Goal: Task Accomplishment & Management: Use online tool/utility

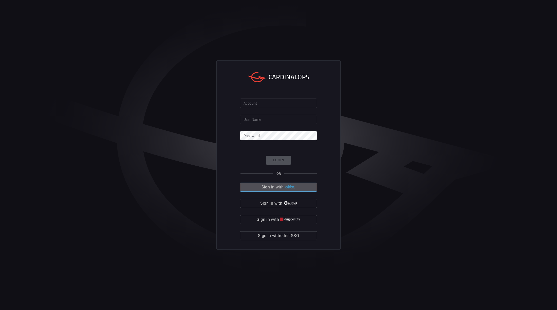
click at [293, 185] on img "button" at bounding box center [289, 187] width 11 height 4
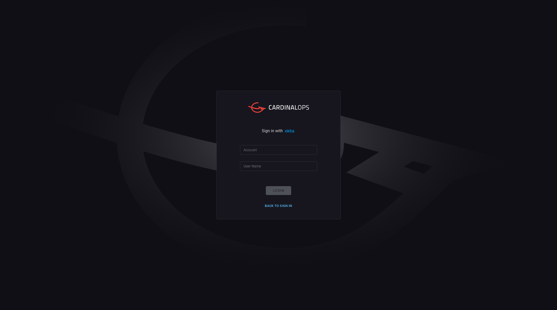
click at [287, 204] on button "Back to Sign in" at bounding box center [278, 206] width 33 height 8
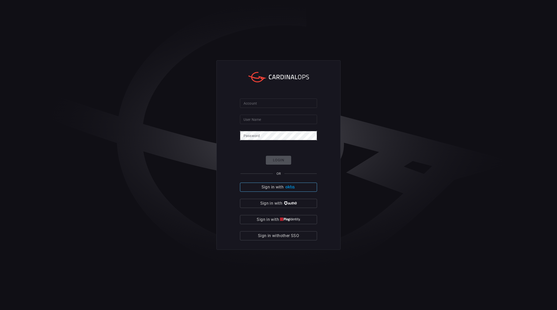
click at [273, 186] on span "Sign in with" at bounding box center [272, 187] width 22 height 7
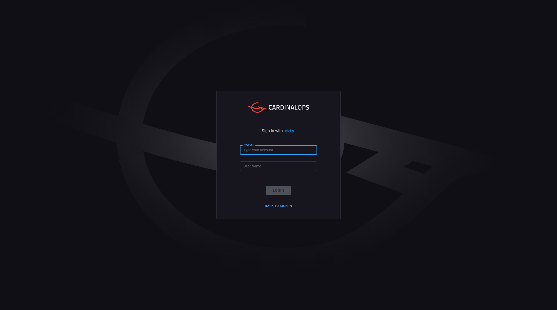
click at [255, 149] on input "Account" at bounding box center [278, 149] width 77 height 9
type input "caf0805"
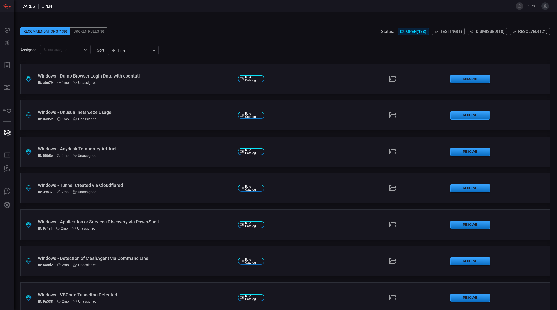
scroll to position [3024, 0]
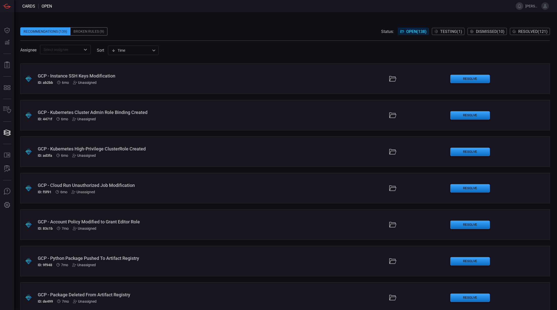
click at [86, 193] on div "Unassigned" at bounding box center [83, 192] width 24 height 4
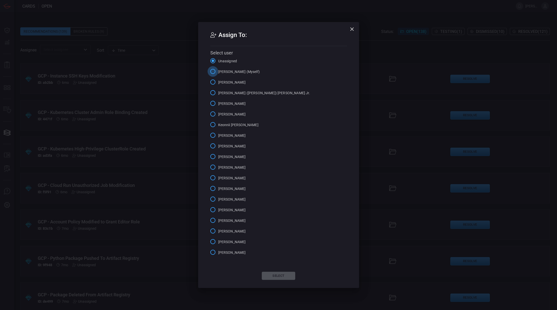
click at [212, 73] on input "[PERSON_NAME] (Myself)" at bounding box center [212, 71] width 11 height 11
click at [276, 276] on button "Select" at bounding box center [278, 276] width 33 height 8
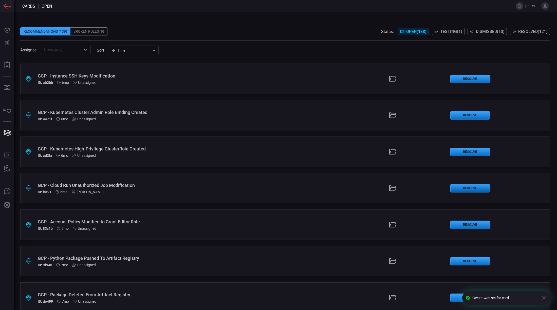
click at [458, 190] on button "Resolve" at bounding box center [470, 188] width 40 height 8
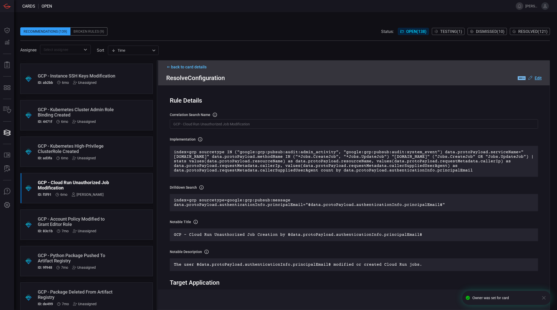
click at [545, 297] on icon "button" at bounding box center [544, 298] width 4 height 4
click at [218, 125] on input "GCP - Cloud Run Unauthorized Job Modification" at bounding box center [354, 123] width 368 height 9
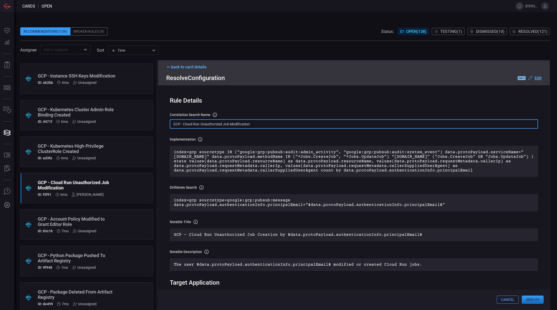
click at [218, 125] on input "GCP - Cloud Run Unauthorized Job Modification" at bounding box center [354, 123] width 368 height 9
click at [536, 302] on button "Deploy" at bounding box center [532, 300] width 22 height 8
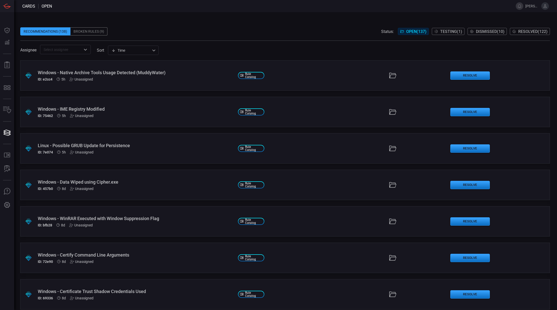
click at [444, 33] on span "Testing ( 1 )" at bounding box center [451, 31] width 22 height 5
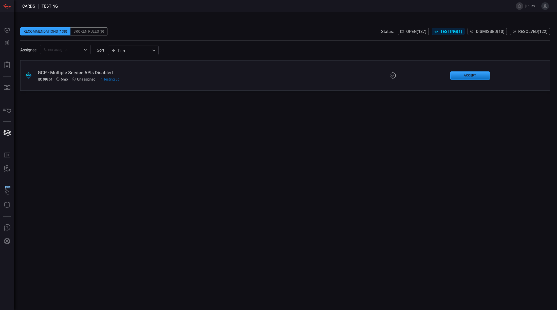
click at [531, 30] on span "Resolved ( 122 )" at bounding box center [532, 31] width 29 height 5
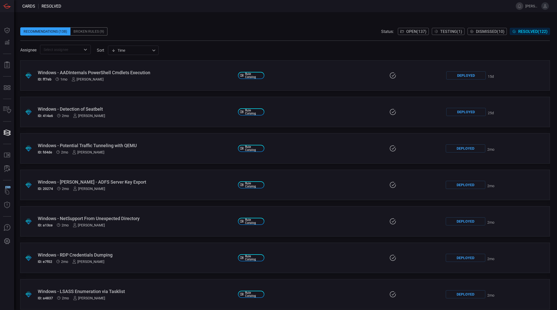
click at [83, 48] on icon "Open" at bounding box center [85, 50] width 6 height 6
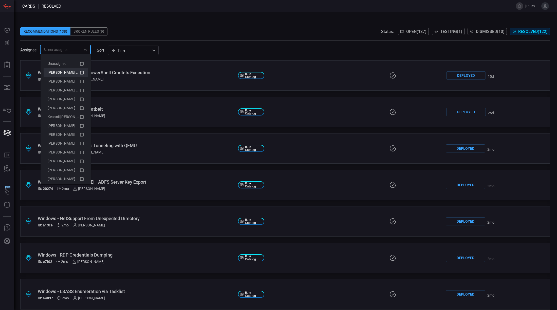
click at [59, 72] on span "[PERSON_NAME] (Myself)" at bounding box center [69, 72] width 42 height 4
click at [230, 39] on span at bounding box center [284, 37] width 529 height 5
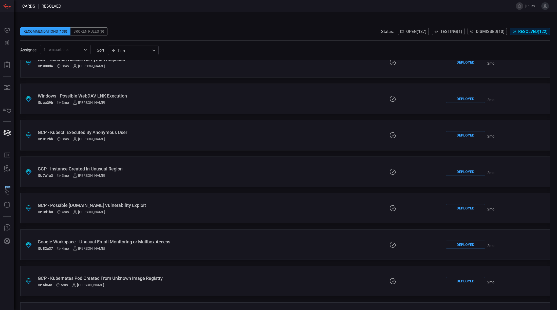
scroll to position [823, 0]
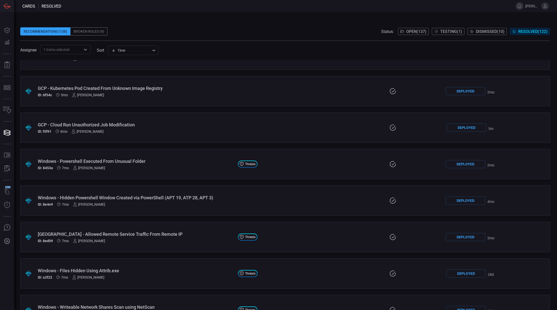
click at [457, 127] on div "Deployed" at bounding box center [466, 128] width 40 height 8
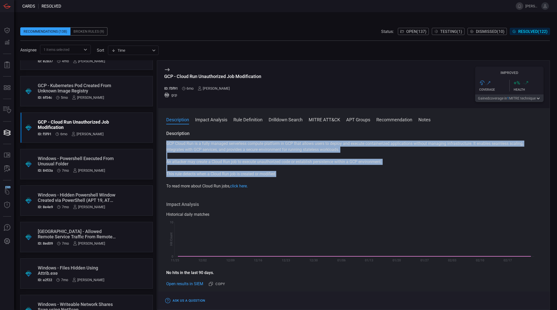
drag, startPoint x: 166, startPoint y: 141, endPoint x: 278, endPoint y: 175, distance: 116.7
click at [278, 175] on div "GCP Cloud Run is a fully managed serverless compute platform in GCP that allows…" at bounding box center [353, 165] width 375 height 49
copy div "GCP Cloud Run is a fully managed serverless compute platform in GCP that allows…"
